Goal: Transaction & Acquisition: Download file/media

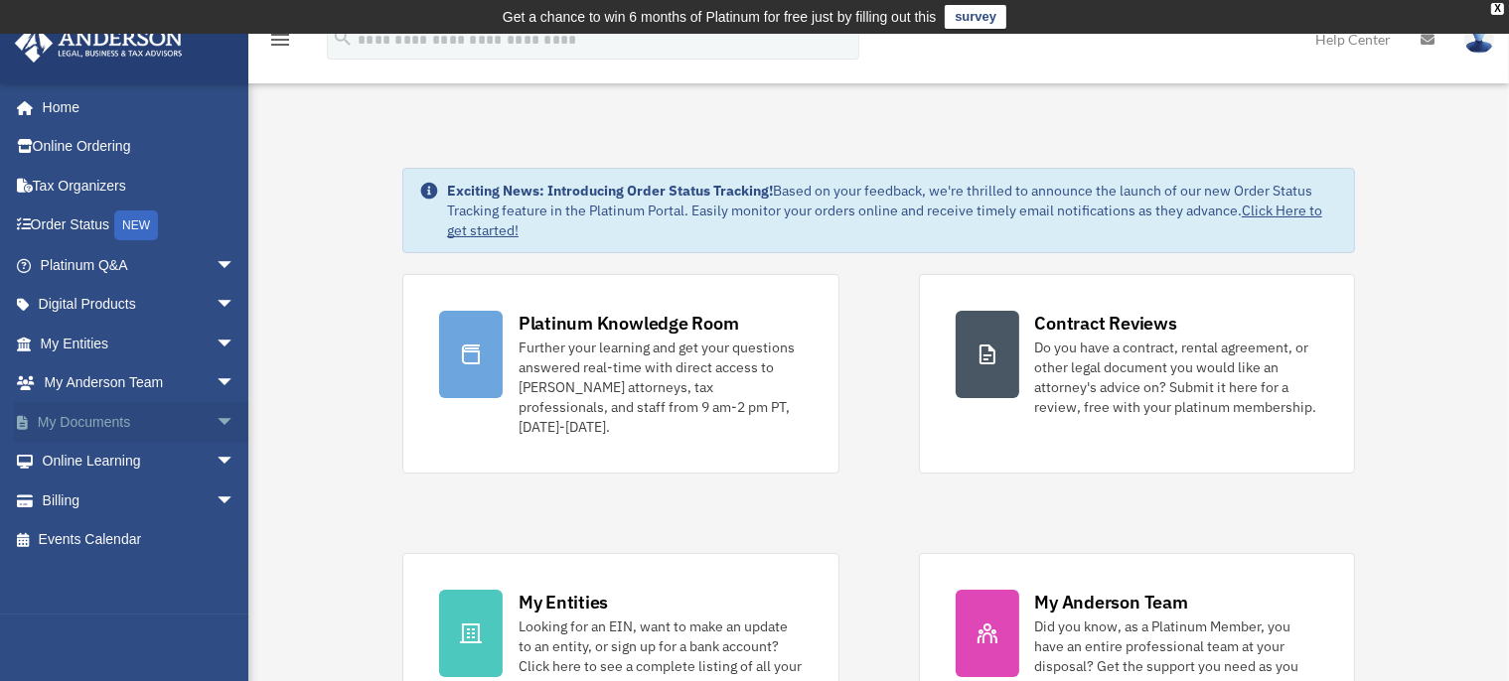
click at [79, 416] on link "My Documents arrow_drop_down" at bounding box center [139, 422] width 251 height 40
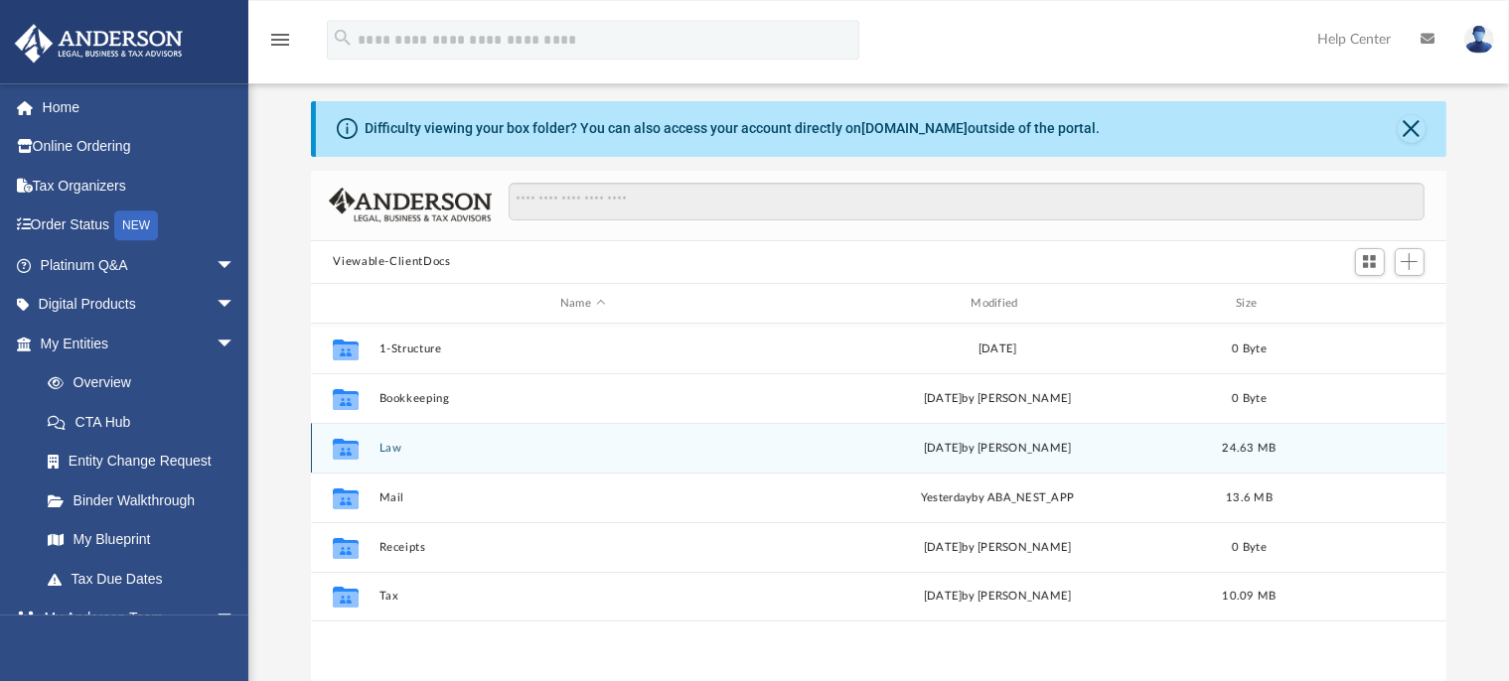
scroll to position [104, 0]
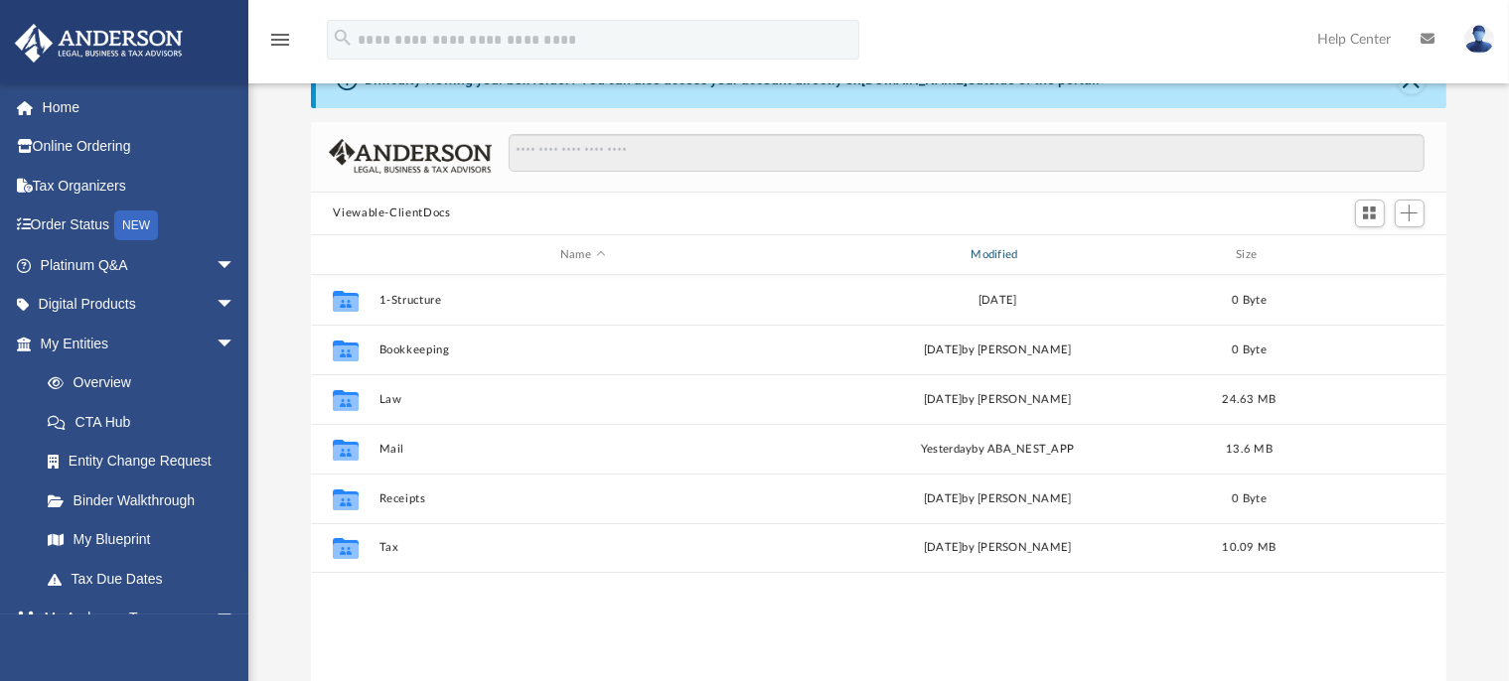
click at [987, 253] on div "Modified" at bounding box center [997, 255] width 407 height 18
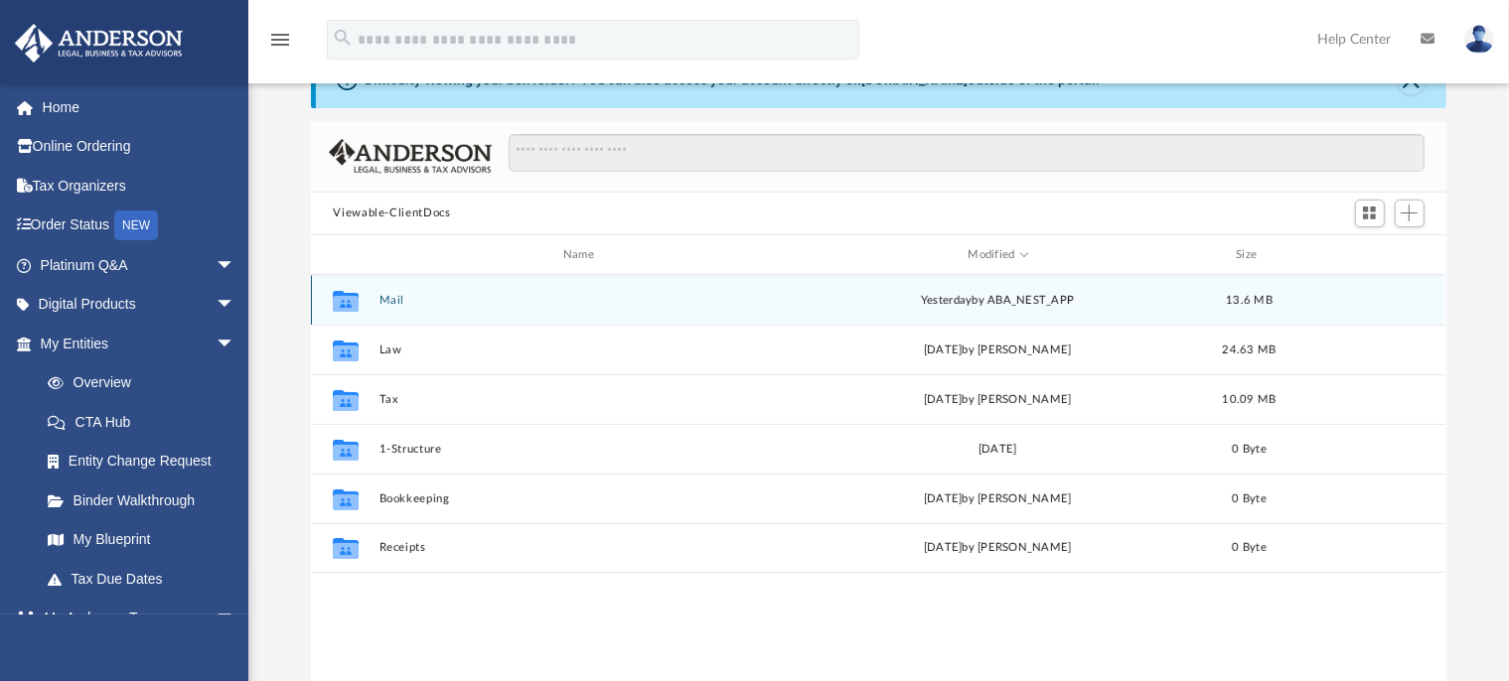
click at [999, 303] on div "yesterday by ABA_NEST_APP" at bounding box center [998, 301] width 406 height 18
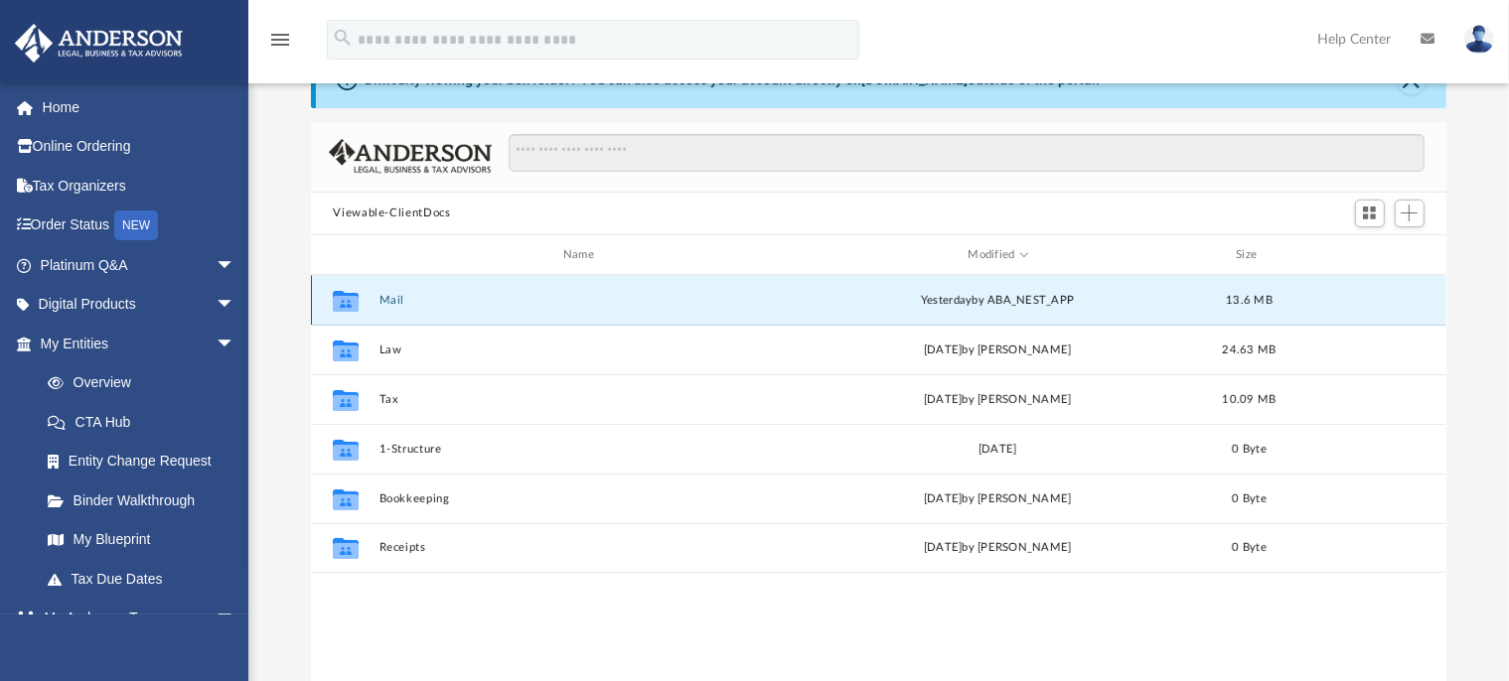
click at [387, 301] on button "Mail" at bounding box center [582, 300] width 406 height 13
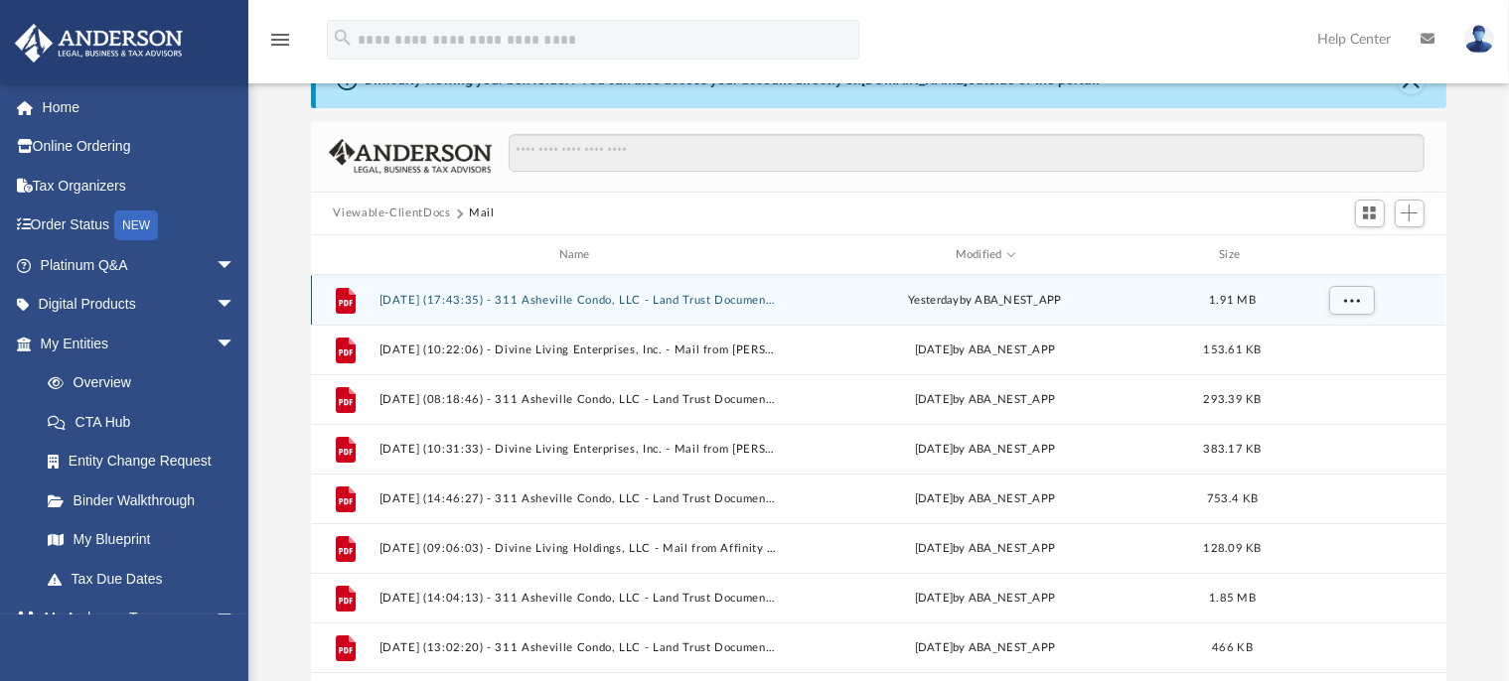
click at [534, 299] on button "2025.08.20 (17:43:35) - 311 Asheville Condo, LLC - Land Trust Documents from Bu…" at bounding box center [578, 300] width 398 height 13
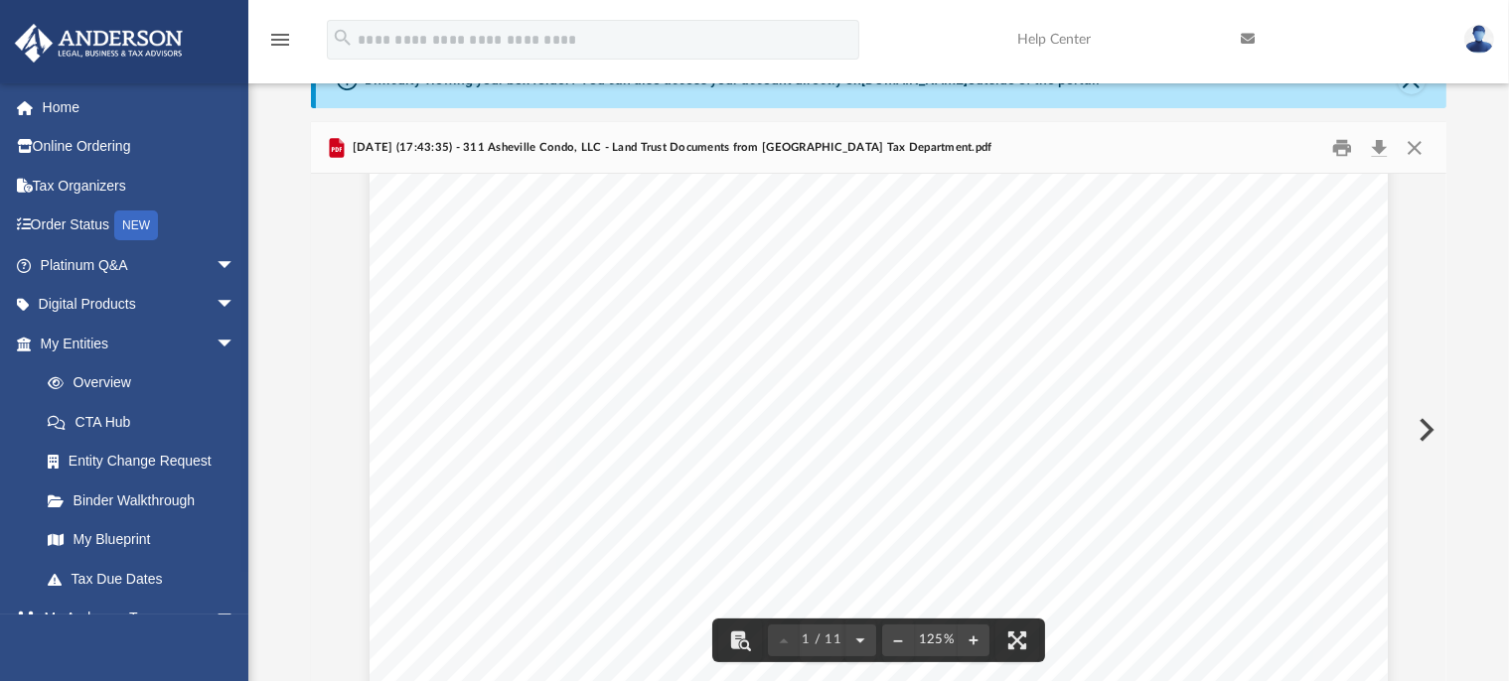
scroll to position [152, 0]
click at [1383, 140] on button "Download" at bounding box center [1380, 147] width 36 height 31
